Goal: Task Accomplishment & Management: Use online tool/utility

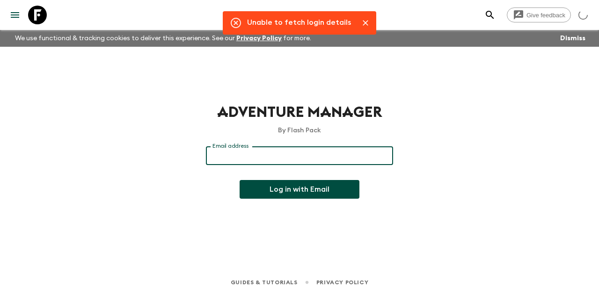
click at [249, 161] on input "Email address" at bounding box center [299, 155] width 187 height 19
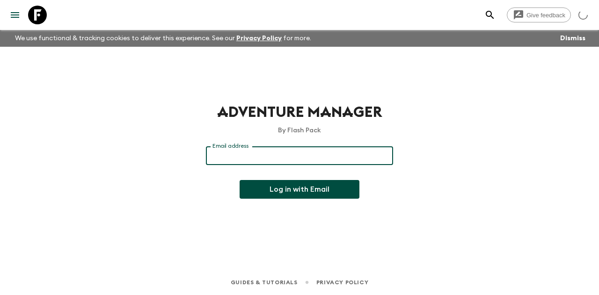
type input "[EMAIL_ADDRESS][DOMAIN_NAME]"
click at [279, 188] on button "Log in with Email" at bounding box center [300, 189] width 120 height 19
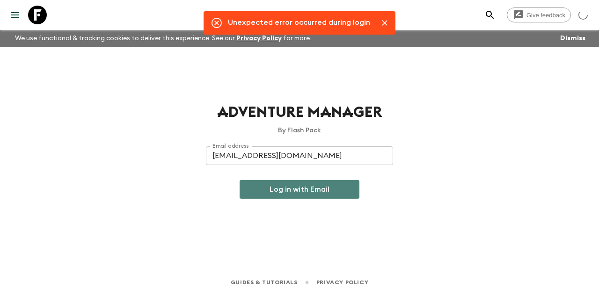
click at [300, 191] on button "Log in with Email" at bounding box center [300, 189] width 120 height 19
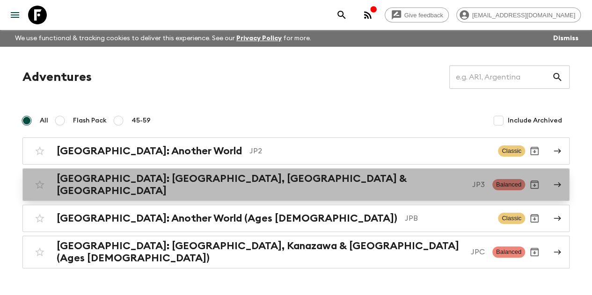
click at [213, 187] on h2 "Japan: Kyoto, Kanazawa & Tokyo" at bounding box center [261, 185] width 408 height 24
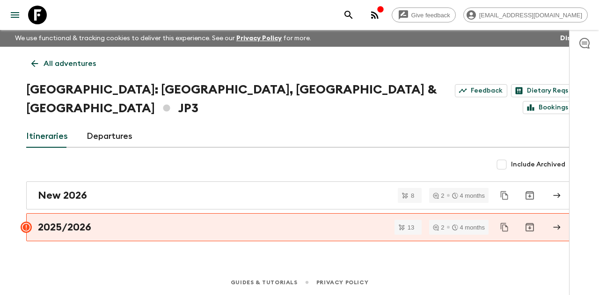
click at [113, 125] on link "Departures" at bounding box center [110, 136] width 46 height 22
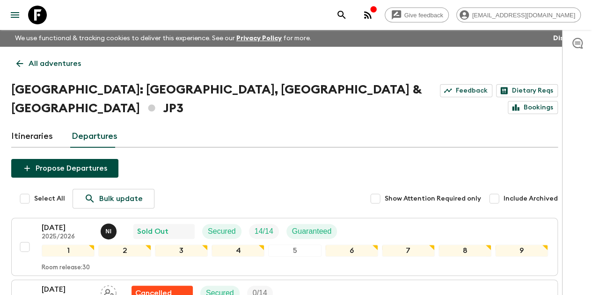
click at [47, 125] on link "Itineraries" at bounding box center [32, 136] width 42 height 22
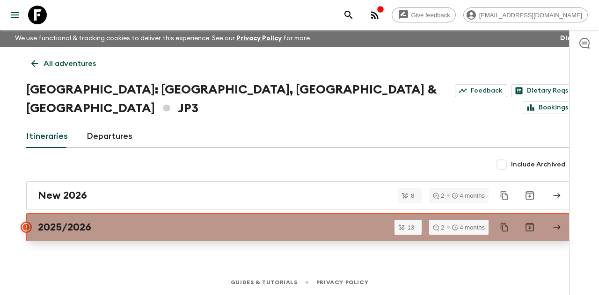
click at [141, 213] on link "2025/2026" at bounding box center [299, 227] width 547 height 28
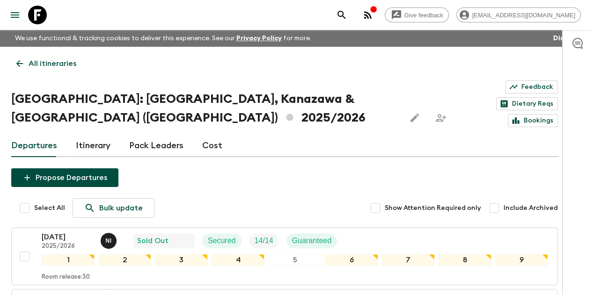
scroll to position [47, 0]
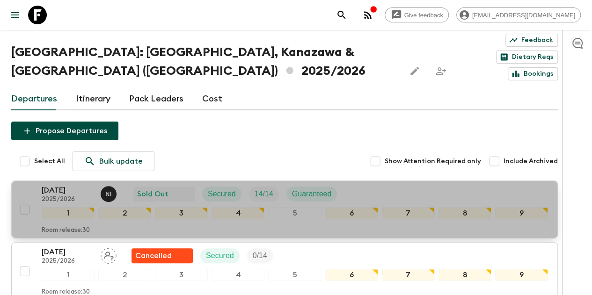
click at [400, 185] on div "11 Oct 2025 2025/2026 N I Sold Out Secured 14 / 14 Guaranteed" at bounding box center [295, 194] width 506 height 19
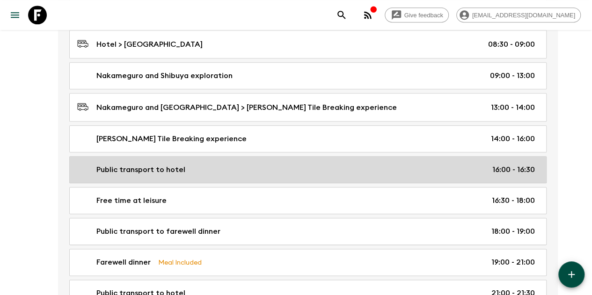
scroll to position [2181, 0]
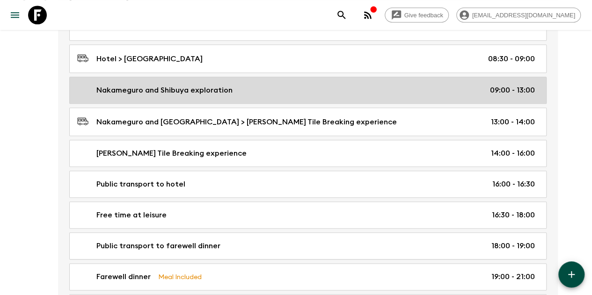
click at [140, 87] on link "Nakameguro and Shibuya exploration 09:00 - 13:00" at bounding box center [307, 90] width 477 height 27
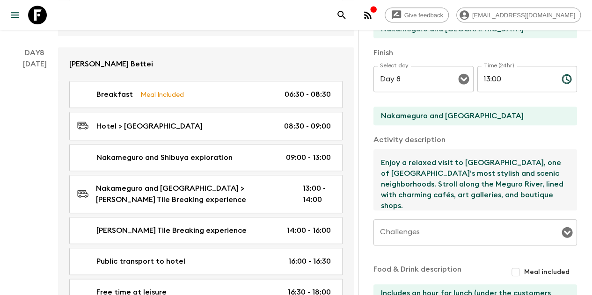
drag, startPoint x: 441, startPoint y: 187, endPoint x: 370, endPoint y: 154, distance: 78.1
click at [370, 154] on div "Activity Information Comments Activity Title Nakameguro and Shibuya exploration…" at bounding box center [475, 177] width 234 height 295
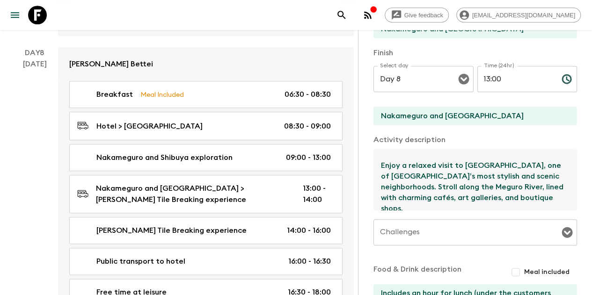
paste textarea "TKGP251833"
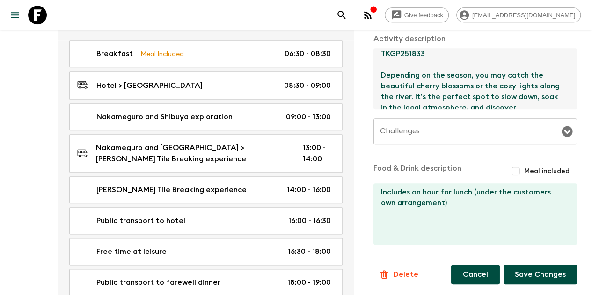
scroll to position [2275, 0]
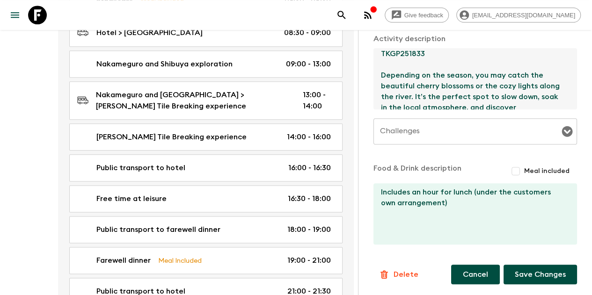
type textarea "Shibuya dazzles with its famous scramble crossing, towering neon lights, and bu…"
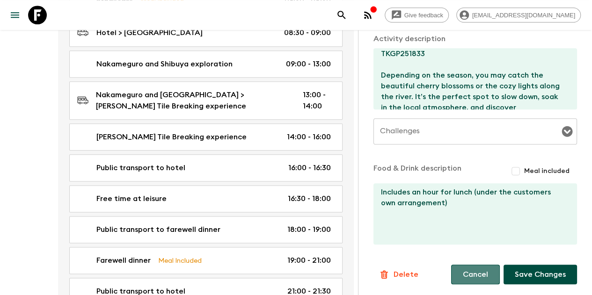
click at [478, 272] on button "Cancel" at bounding box center [475, 275] width 49 height 20
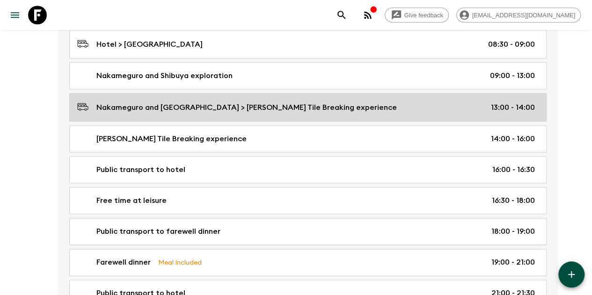
scroll to position [2181, 0]
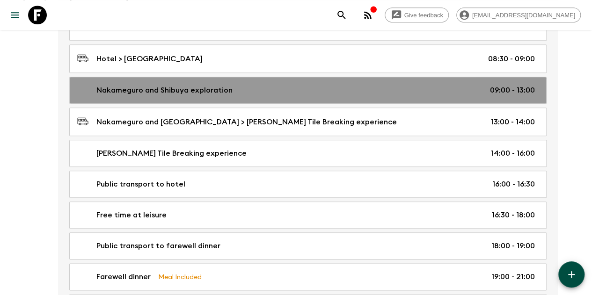
click at [212, 85] on link "Nakameguro and Shibuya exploration 09:00 - 13:00" at bounding box center [307, 90] width 477 height 27
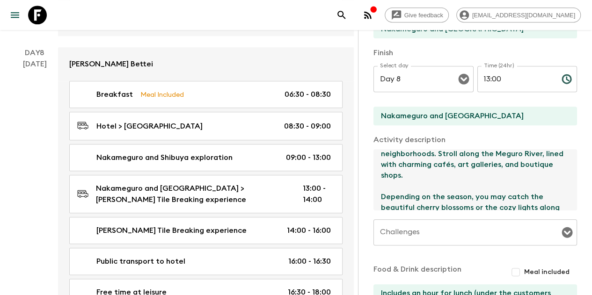
scroll to position [84, 0]
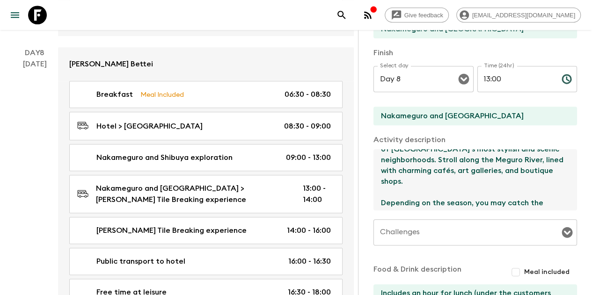
drag, startPoint x: 382, startPoint y: 175, endPoint x: 424, endPoint y: 190, distance: 45.0
click at [424, 190] on textarea "Shibuya dazzles with its famous scramble crossing, towering neon lights, and bu…" at bounding box center [471, 179] width 196 height 61
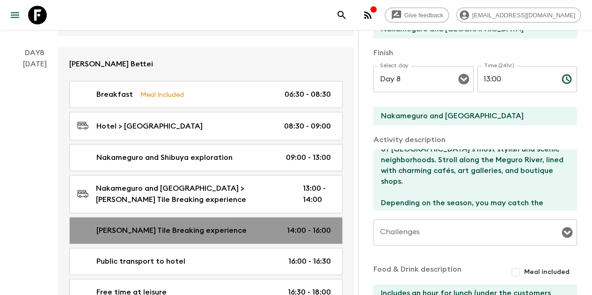
click at [125, 225] on p "Kawarawari Kawarana Tile Breaking experience" at bounding box center [171, 230] width 150 height 11
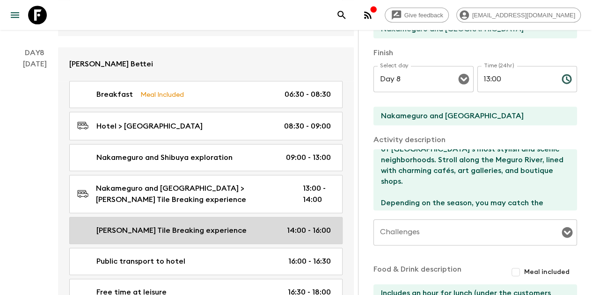
type input "Kawarawari Kawarana Tile Breaking experience"
type textarea "Unleash your inner warrior with the traditional kawarawari experience in Tokyo!…"
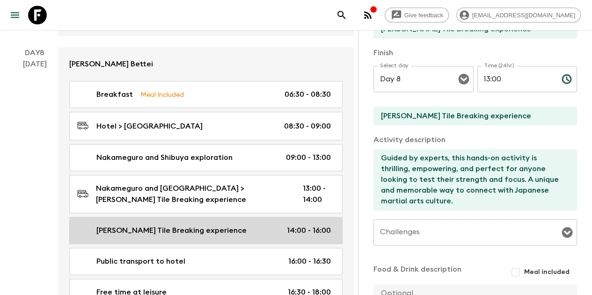
type input "14:00"
type input "16:00"
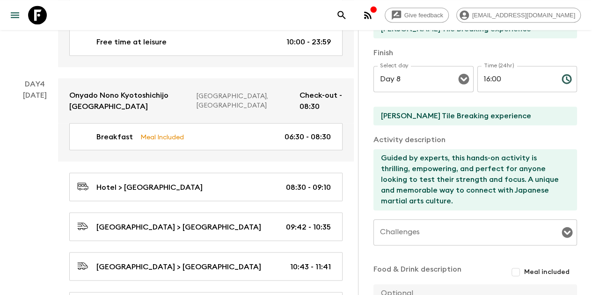
scroll to position [964, 0]
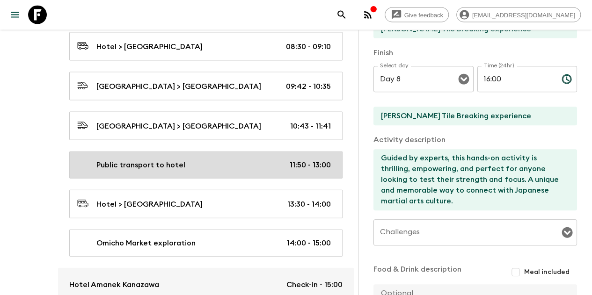
click at [111, 160] on p "Public transport to hotel" at bounding box center [140, 165] width 89 height 11
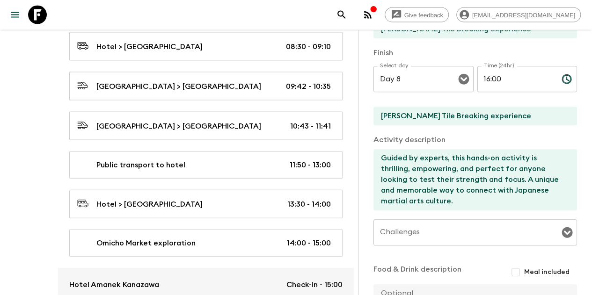
type input "Public transport to hotel"
type input "Kanazawa Station"
type input "Hotel"
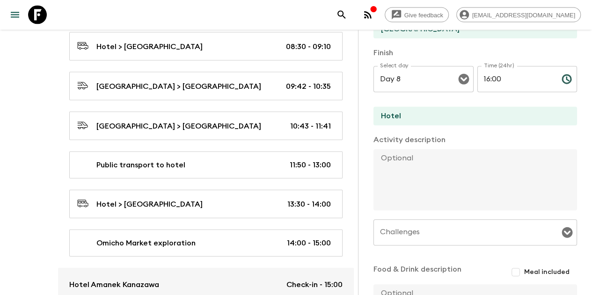
type input "Day 4"
type input "11:50"
type input "Day 4"
type input "13:00"
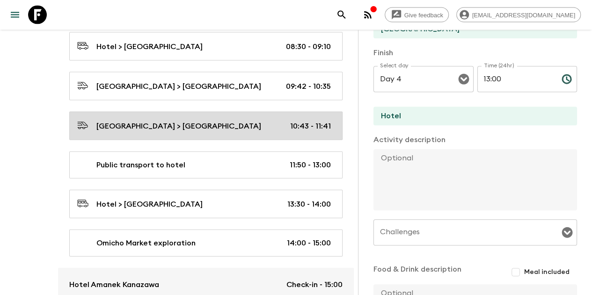
click at [112, 121] on p "Tsuruga Station > Kanazawa Station" at bounding box center [178, 126] width 165 height 11
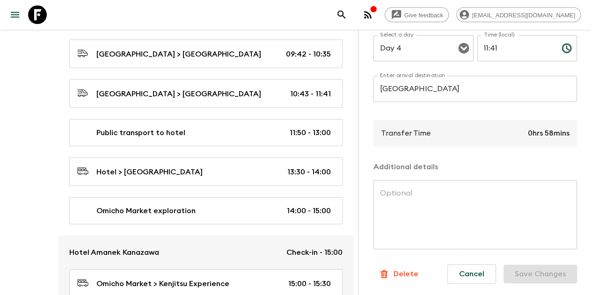
scroll to position [1011, 0]
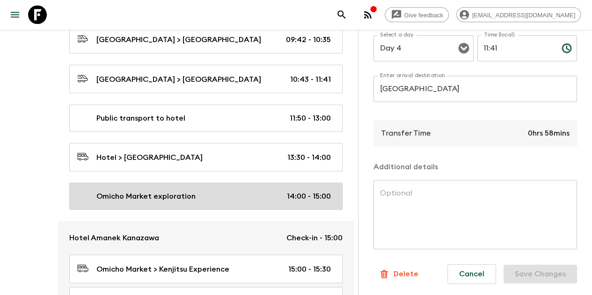
click at [175, 191] on p "Omicho Market exploration" at bounding box center [145, 196] width 99 height 11
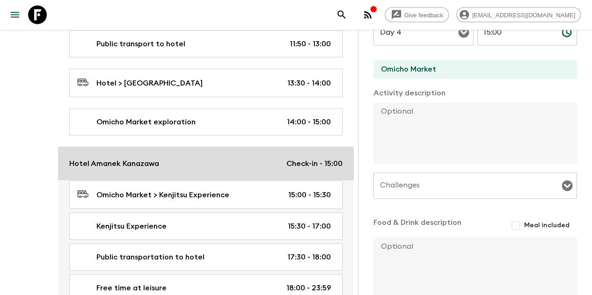
scroll to position [1152, 0]
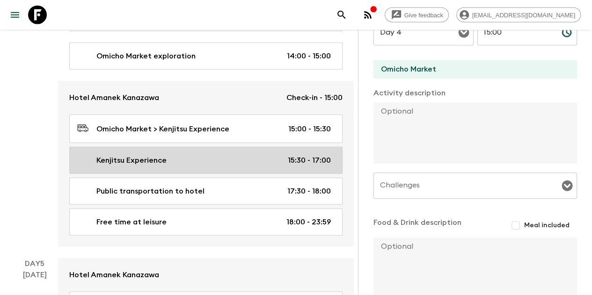
click at [186, 155] on div "Kenjitsu Experience 15:30 - 17:00" at bounding box center [204, 160] width 254 height 11
type input "Kenjitsu Experience"
type input "Kanazawa"
type textarea "The Kenjutsu experience in Kanazawa typically involves participating in a tradi…"
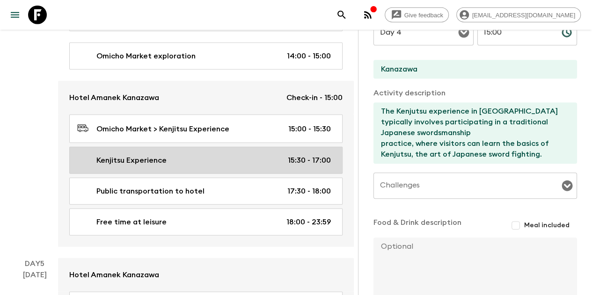
type input "15:30"
type input "17:00"
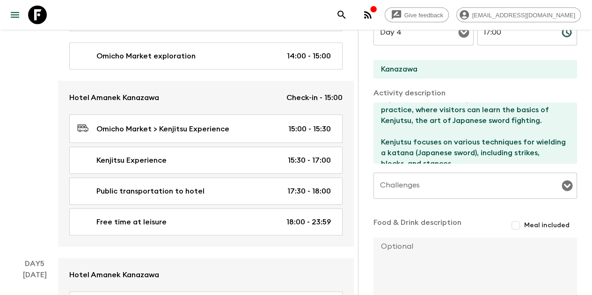
scroll to position [47, 0]
